Goal: Information Seeking & Learning: Understand process/instructions

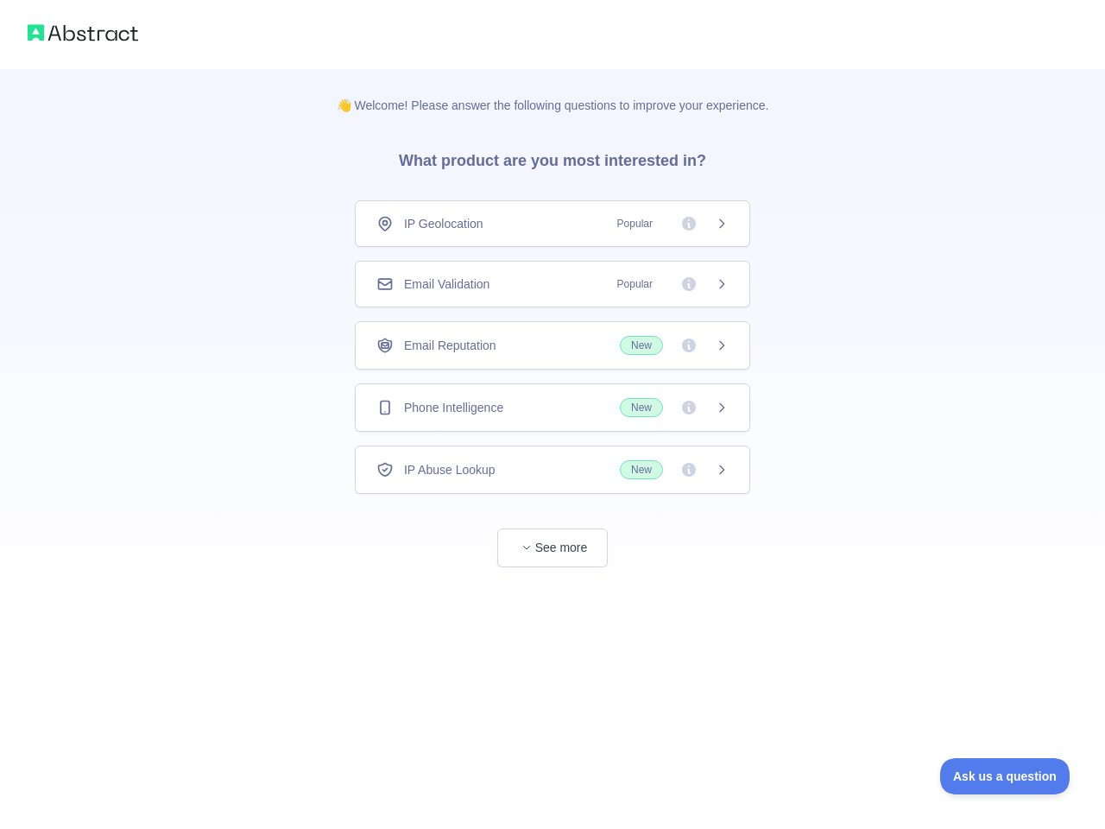
click at [553, 224] on div "IP Geolocation Popular" at bounding box center [552, 223] width 352 height 17
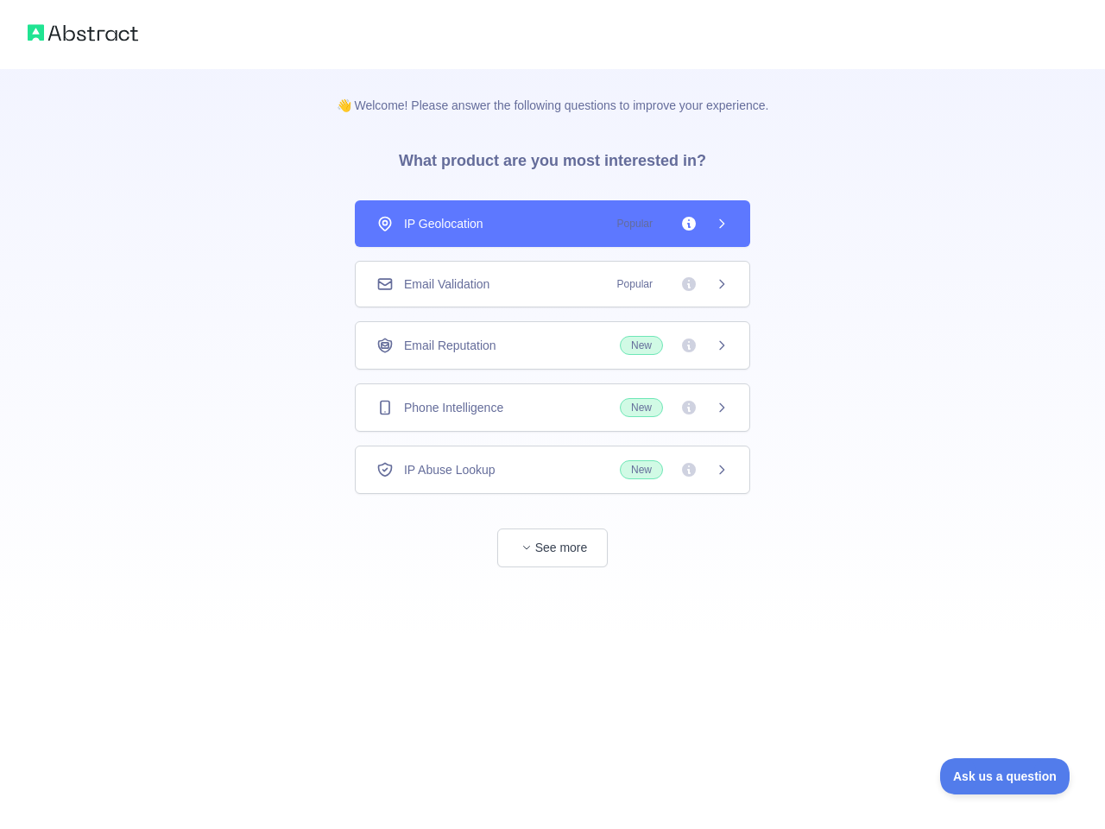
click at [553, 284] on div "👋 Welcome! Please answer the following questions to improve your experience. Wh…" at bounding box center [552, 414] width 1105 height 829
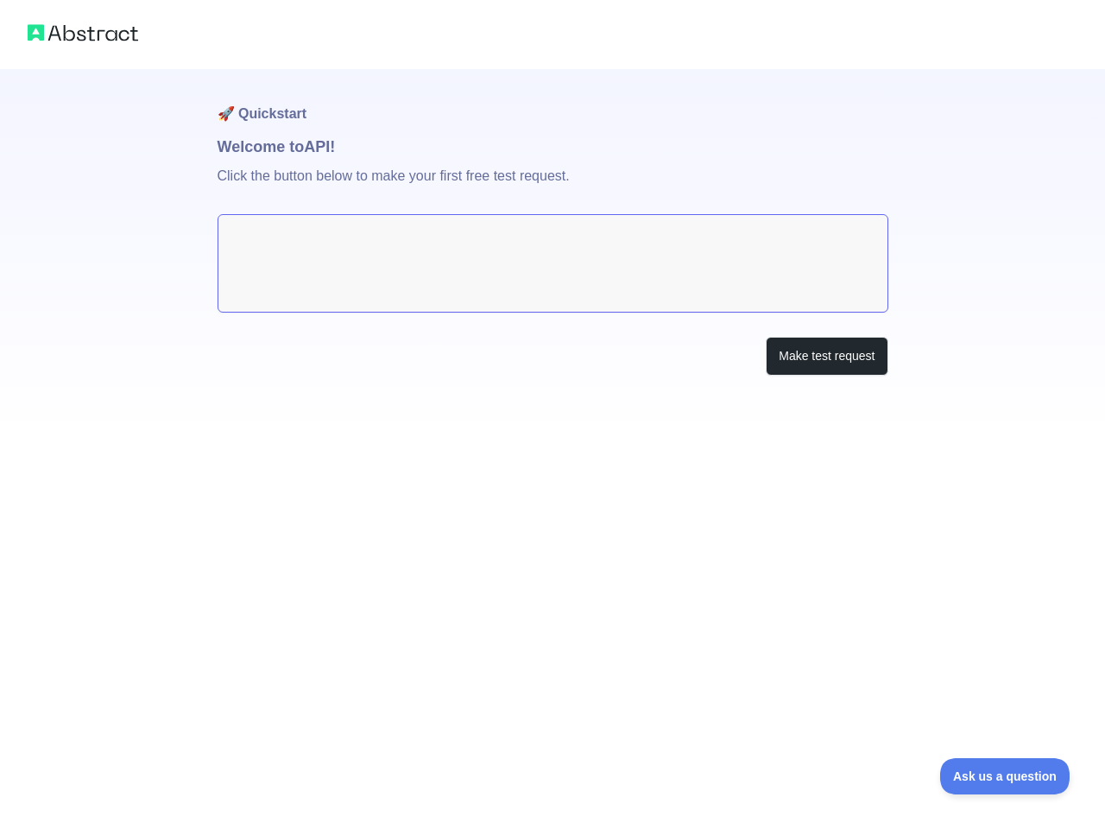
click at [553, 345] on div "Make test request" at bounding box center [553, 356] width 671 height 39
click at [553, 408] on div "🚀 Quickstart Welcome to API! Click the button below to make your first free tes…" at bounding box center [553, 257] width 671 height 376
click at [553, 470] on div "🚀 Quickstart Welcome to API! Click the button below to make your first free tes…" at bounding box center [552, 414] width 1105 height 829
click at [553, 547] on div "🚀 Quickstart Welcome to API! Click the button below to make your first free tes…" at bounding box center [552, 414] width 1105 height 829
click at [1005, 776] on span "Ask us a question" at bounding box center [1005, 776] width 130 height 12
